Goal: Transaction & Acquisition: Purchase product/service

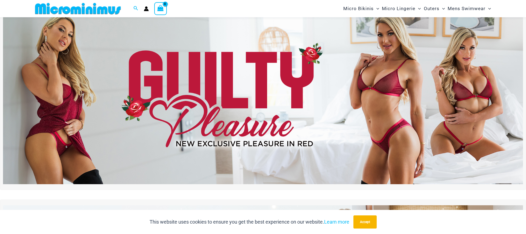
scroll to position [34, 0]
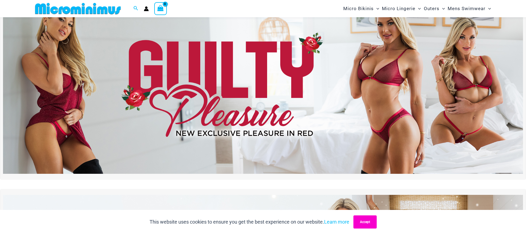
click at [366, 227] on button "Accept" at bounding box center [365, 222] width 23 height 13
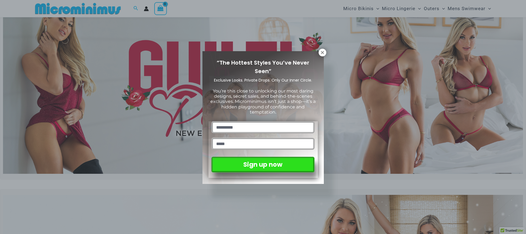
drag, startPoint x: 321, startPoint y: 54, endPoint x: 342, endPoint y: 34, distance: 28.7
click at [322, 54] on icon at bounding box center [322, 52] width 5 height 5
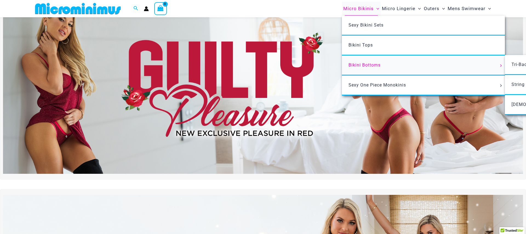
click at [367, 66] on span "Bikini Bottoms" at bounding box center [365, 65] width 32 height 5
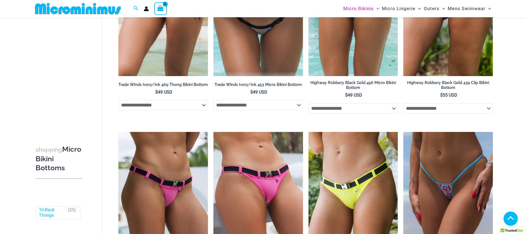
scroll to position [916, 0]
